Goal: Information Seeking & Learning: Learn about a topic

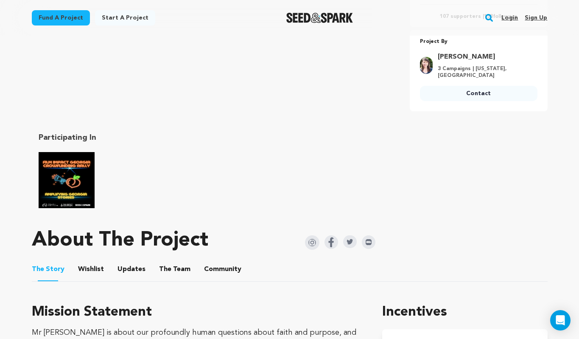
scroll to position [396, 0]
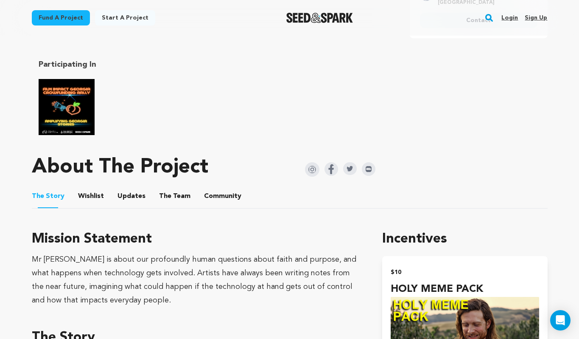
click at [179, 194] on button "The Team" at bounding box center [175, 198] width 20 height 20
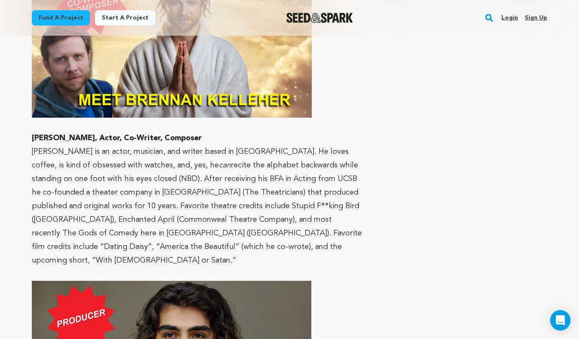
scroll to position [1019, 0]
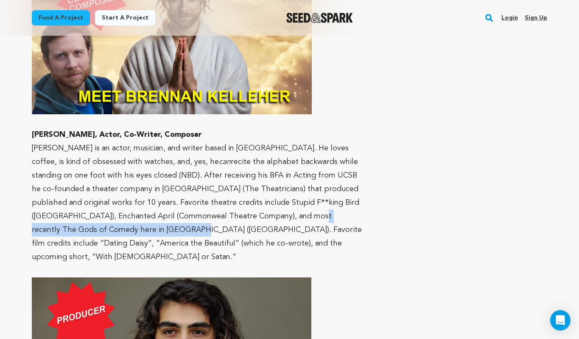
drag, startPoint x: 213, startPoint y: 202, endPoint x: 60, endPoint y: 213, distance: 152.7
click at [60, 213] on p "[PERSON_NAME] is an actor, musician, and writer based in [GEOGRAPHIC_DATA]. He …" at bounding box center [197, 202] width 331 height 122
copy p "The Gods of Comedy here in [GEOGRAPHIC_DATA] ([GEOGRAPHIC_DATA])"
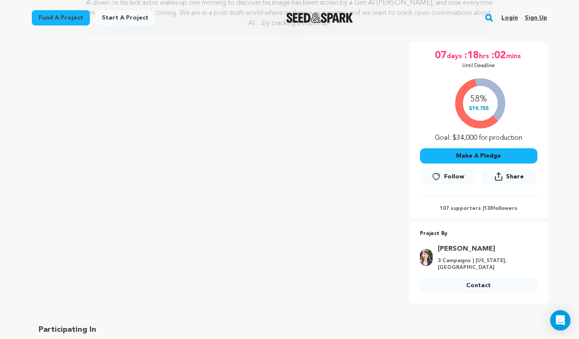
scroll to position [0, 0]
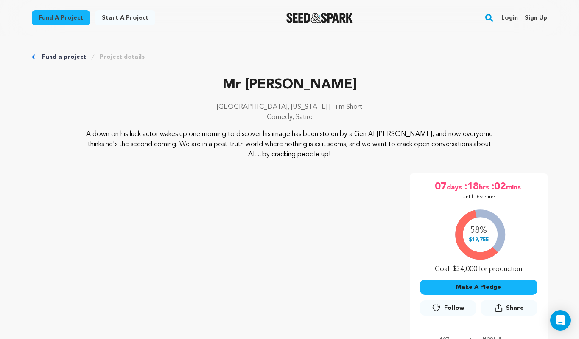
click at [507, 20] on link "Login" at bounding box center [510, 18] width 17 height 14
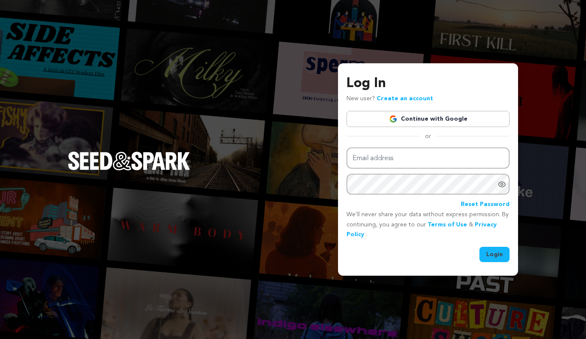
type input "[EMAIL_ADDRESS][DOMAIN_NAME]"
click at [487, 255] on button "Login" at bounding box center [494, 254] width 30 height 15
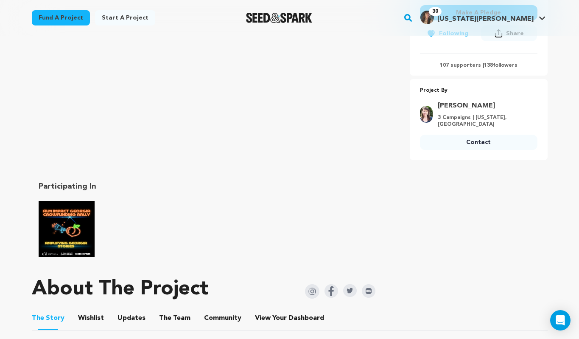
scroll to position [379, 0]
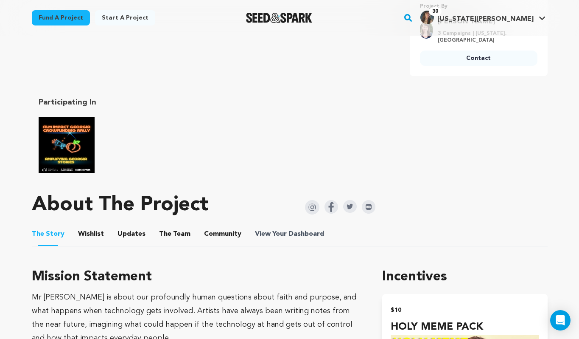
click at [291, 229] on span "Dashboard" at bounding box center [307, 234] width 36 height 10
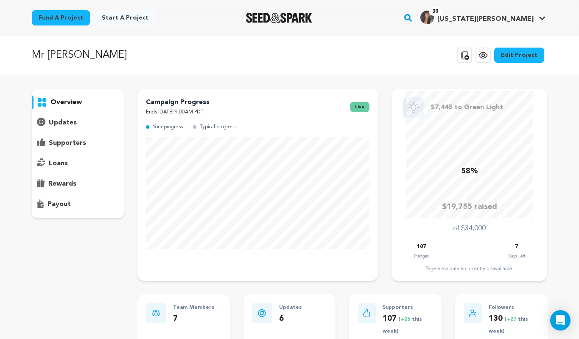
click at [61, 138] on p "supporters" at bounding box center [67, 143] width 37 height 10
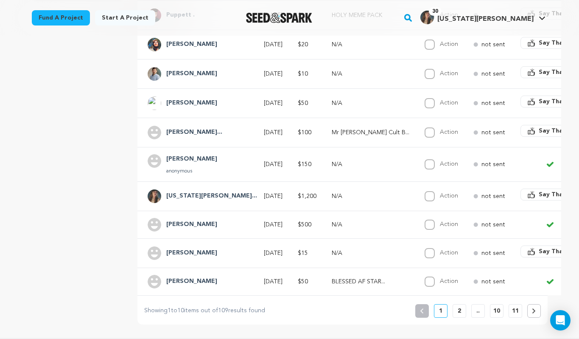
scroll to position [221, 0]
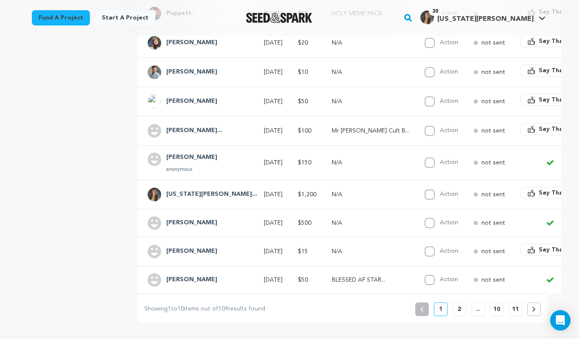
click at [179, 253] on h4 "[PERSON_NAME]" at bounding box center [191, 251] width 51 height 10
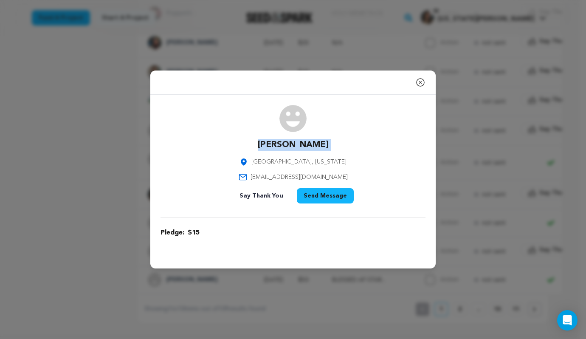
drag, startPoint x: 269, startPoint y: 143, endPoint x: 328, endPoint y: 146, distance: 58.6
click at [328, 146] on div "Claire Ross Los Angeles, California ceross12@gmail.com Say Thank You Send Messa…" at bounding box center [292, 156] width 265 height 102
copy div "[PERSON_NAME]"
click at [418, 81] on icon "button" at bounding box center [420, 82] width 10 height 10
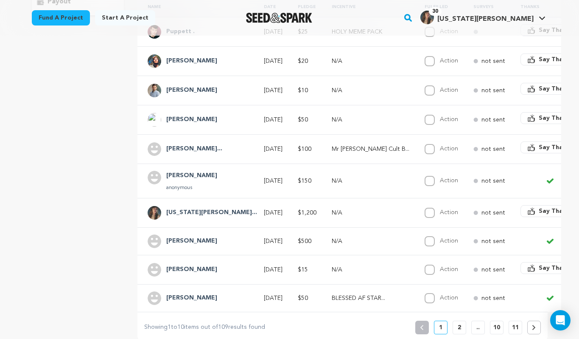
scroll to position [203, 0]
drag, startPoint x: 168, startPoint y: 148, endPoint x: 219, endPoint y: 148, distance: 51.3
click at [219, 148] on h4 "Shabnam Moghara..." at bounding box center [194, 148] width 56 height 10
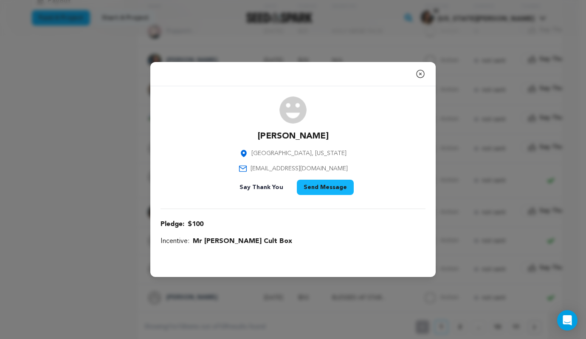
drag, startPoint x: 249, startPoint y: 139, endPoint x: 342, endPoint y: 140, distance: 92.9
click at [342, 140] on div "Shabnam Mogharabi Los Angeles, California smogharabi@gmail.com Say Thank You Se…" at bounding box center [292, 147] width 265 height 102
copy p "[PERSON_NAME]"
click at [422, 72] on icon "button" at bounding box center [420, 74] width 10 height 10
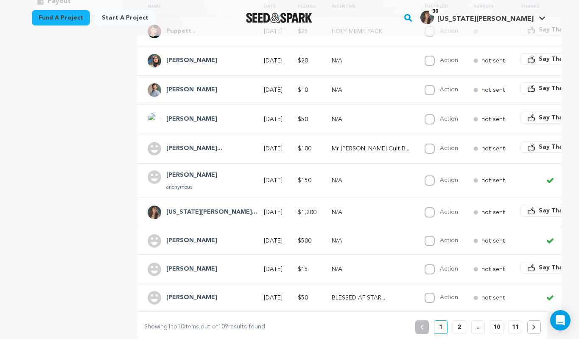
drag, startPoint x: 205, startPoint y: 119, endPoint x: 183, endPoint y: 115, distance: 21.9
click at [183, 115] on div "[PERSON_NAME]" at bounding box center [191, 119] width 61 height 14
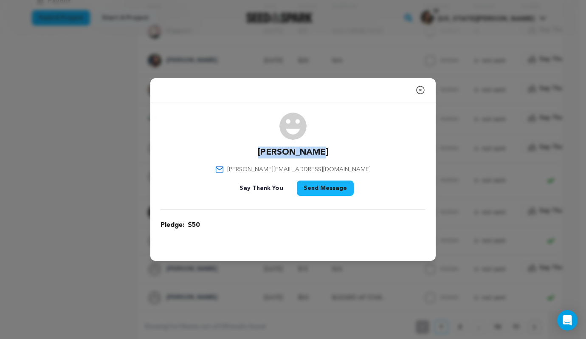
drag, startPoint x: 266, startPoint y: 150, endPoint x: 327, endPoint y: 150, distance: 61.1
click at [327, 150] on div "Harris Peter peter@ugrowthfund.com Say Thank You Send Message" at bounding box center [292, 155] width 265 height 87
copy p "[PERSON_NAME]"
click at [419, 90] on icon "button" at bounding box center [420, 90] width 10 height 10
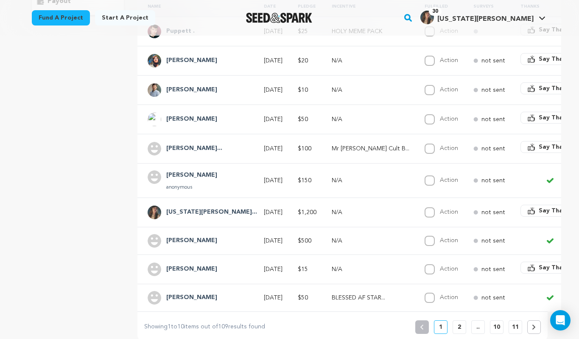
click at [194, 90] on h4 "Doug Roland" at bounding box center [191, 90] width 51 height 10
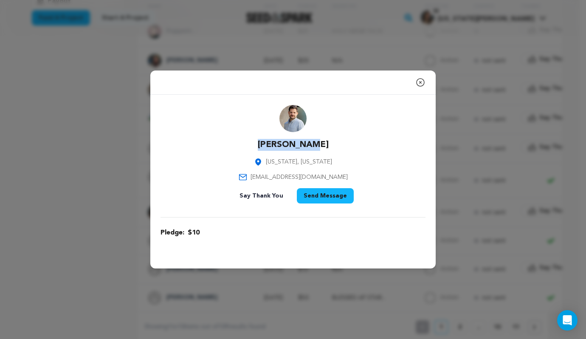
drag, startPoint x: 268, startPoint y: 143, endPoint x: 329, endPoint y: 144, distance: 61.1
click at [329, 144] on div "Doug Roland New York, New York daroland@gmail.com Say Thank You Send Message" at bounding box center [292, 156] width 265 height 102
copy p "Doug Roland"
click at [423, 81] on icon "button" at bounding box center [420, 82] width 10 height 10
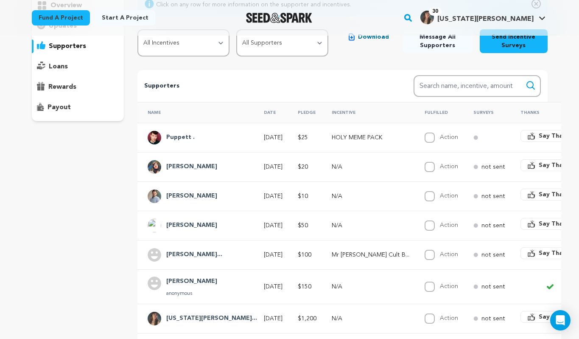
scroll to position [95, 0]
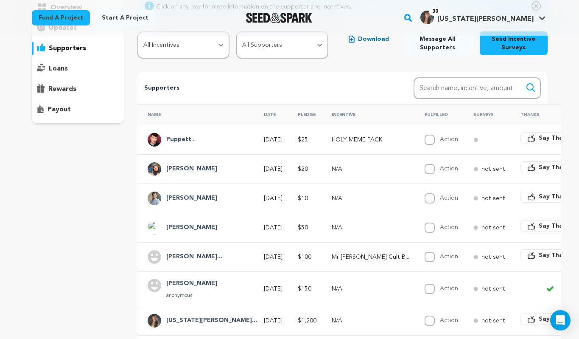
click at [193, 168] on h4 "Max Silverman" at bounding box center [191, 169] width 51 height 10
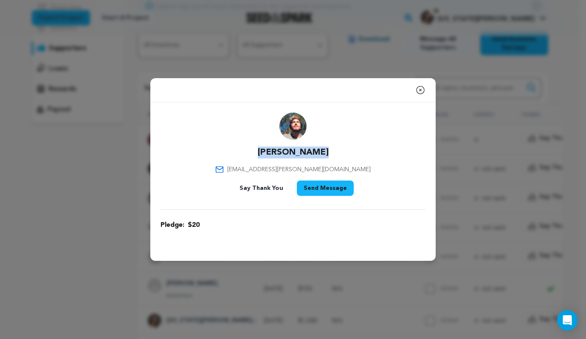
drag, startPoint x: 258, startPoint y: 151, endPoint x: 322, endPoint y: 151, distance: 64.1
click at [322, 151] on div "Max Silverman max.h.silverman@gmail.com Say Thank You Send Message" at bounding box center [292, 155] width 265 height 87
copy p "Max Silverman"
click at [420, 87] on icon "button" at bounding box center [420, 90] width 10 height 10
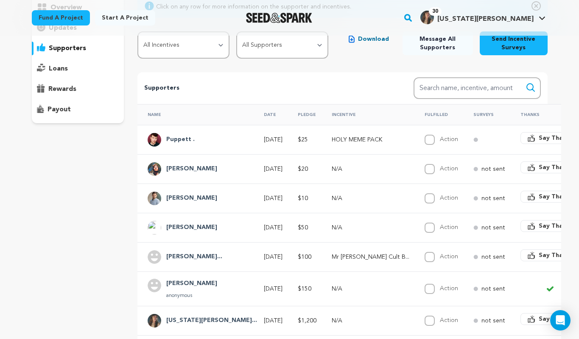
click at [182, 137] on h4 "Puppett ." at bounding box center [180, 140] width 28 height 10
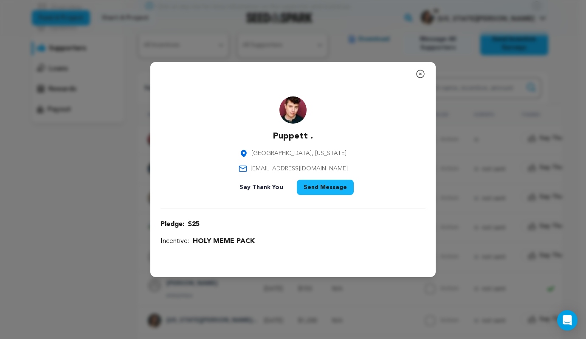
click at [421, 73] on icon "button" at bounding box center [420, 74] width 8 height 8
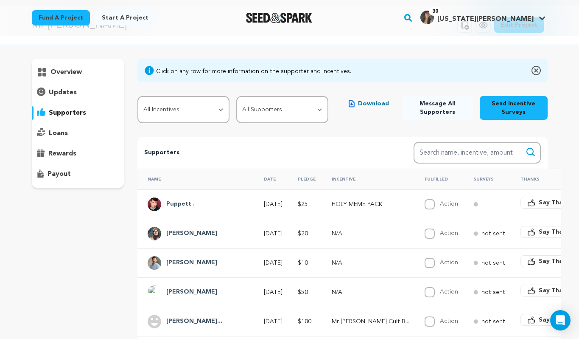
scroll to position [0, 0]
